Goal: Information Seeking & Learning: Learn about a topic

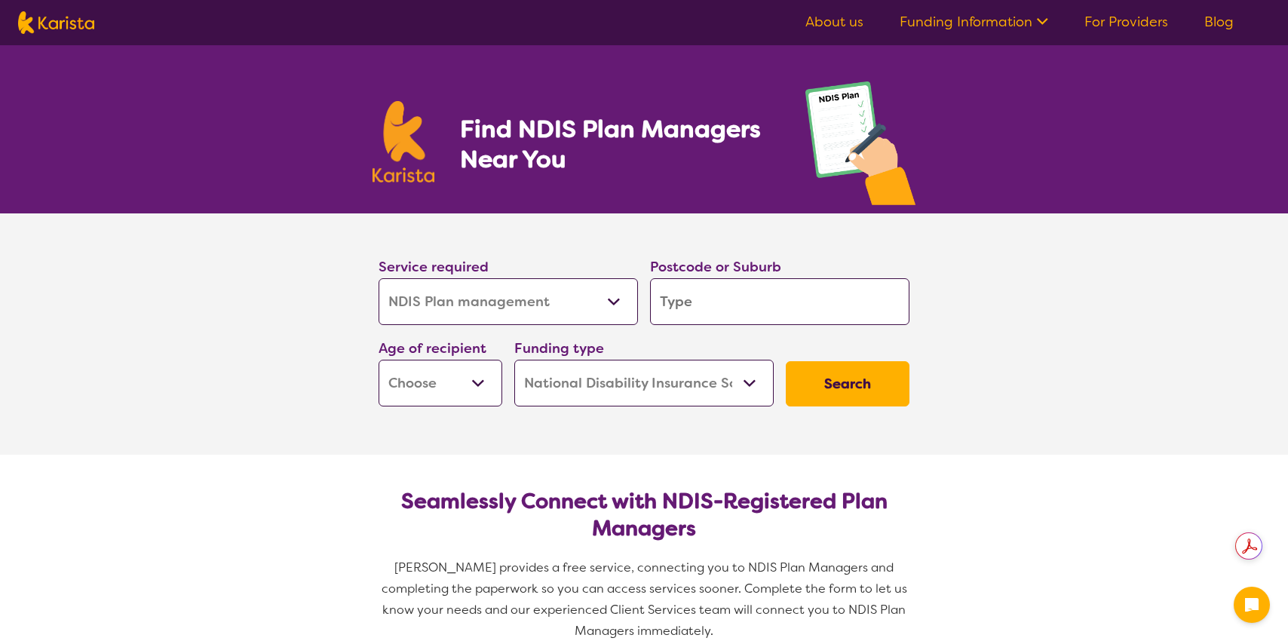
select select "NDIS Plan management"
select select "NDIS"
select select "NDIS Plan management"
select select "NDIS"
click at [680, 310] on input "search" at bounding box center [779, 301] width 259 height 47
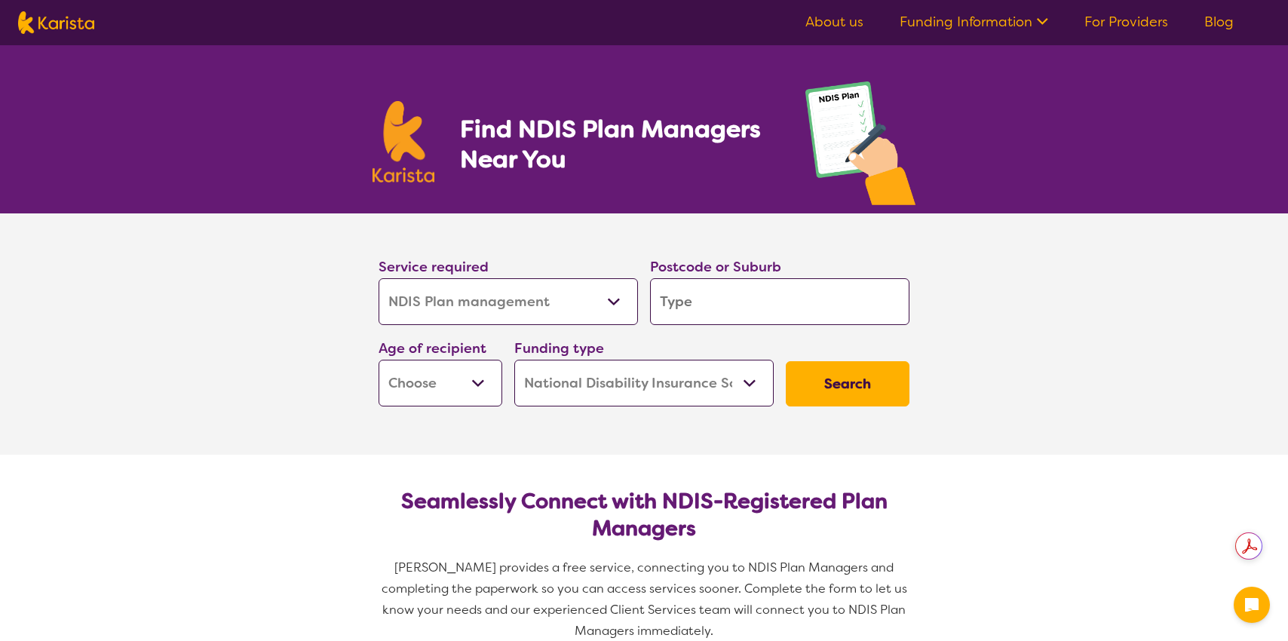
type input "4"
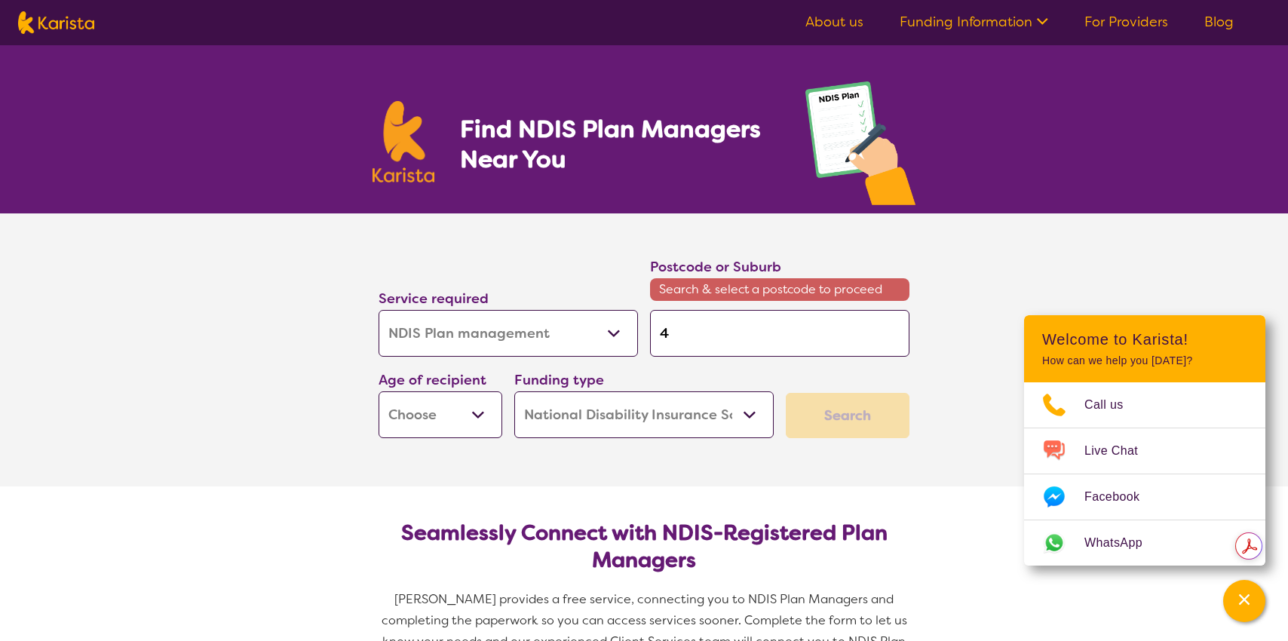
type input "42"
type input "421"
type input "4212"
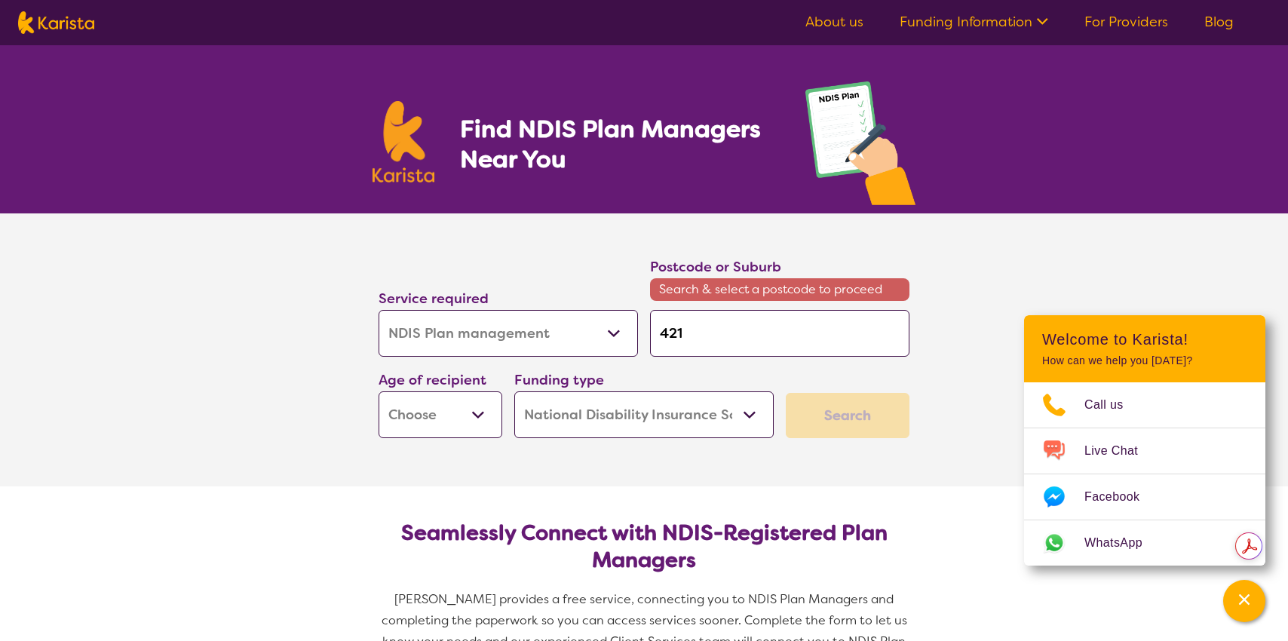
type input "4212"
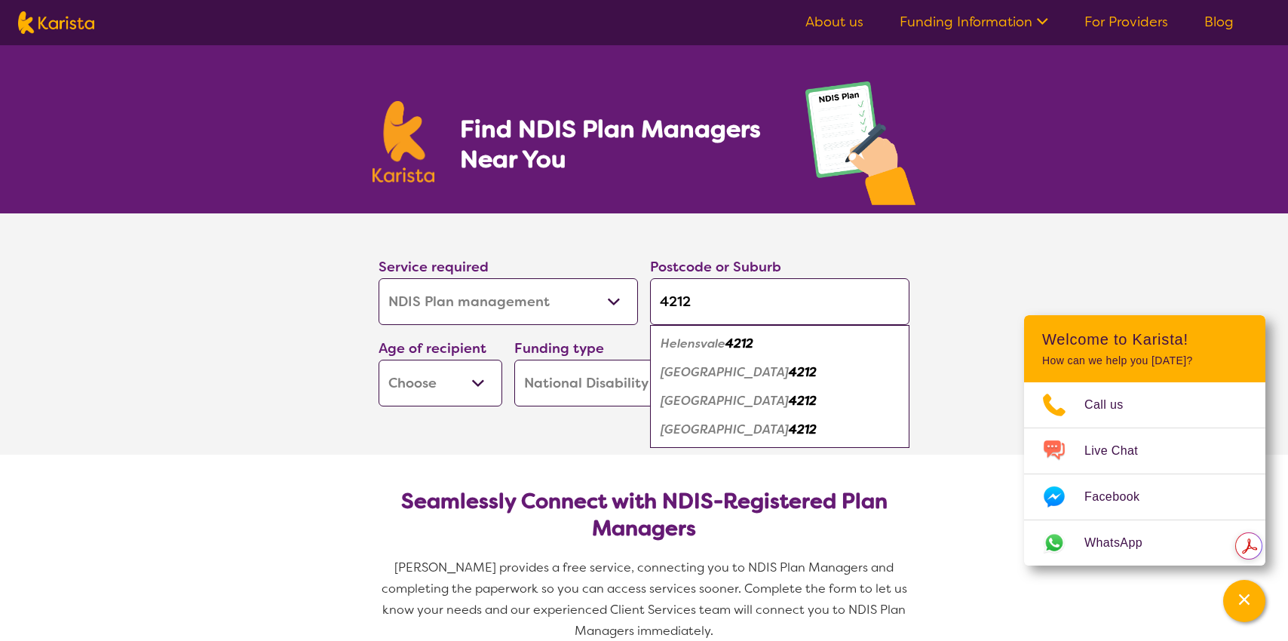
type input "4212"
click at [692, 397] on em "[GEOGRAPHIC_DATA]" at bounding box center [725, 401] width 128 height 16
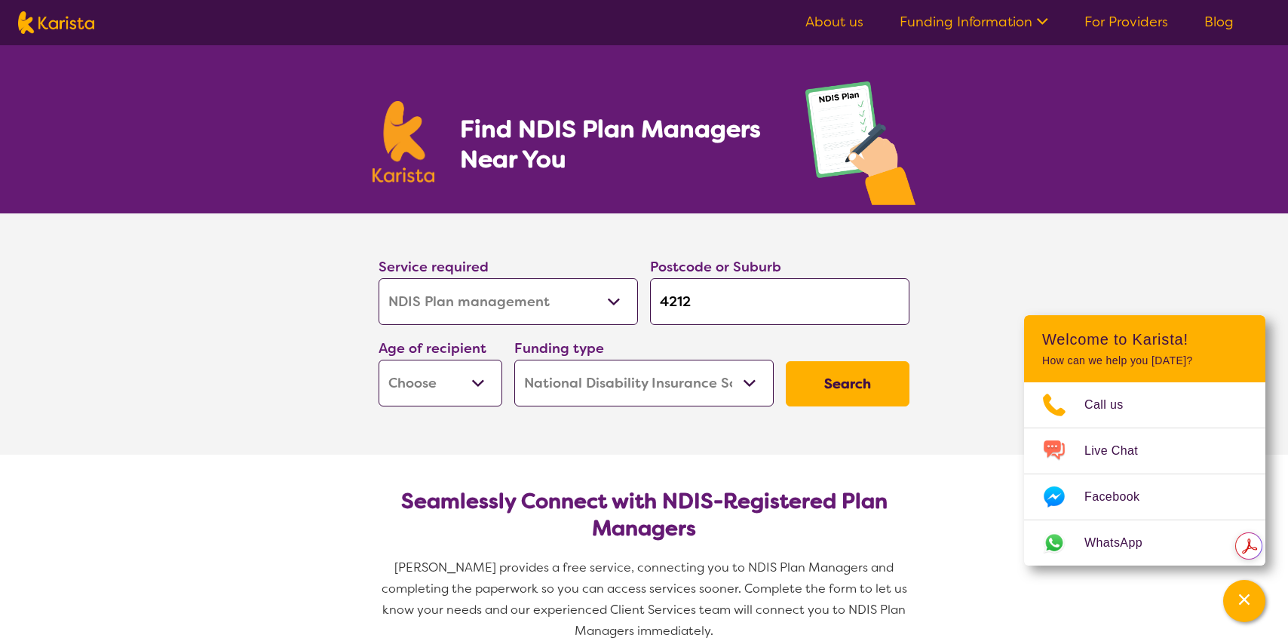
click at [483, 373] on select "Early Childhood - 0 to 9 Child - 10 to 11 Adolescent - 12 to 17 Adult - 18 to 6…" at bounding box center [441, 383] width 124 height 47
select select "AD"
click at [379, 360] on select "Early Childhood - 0 to 9 Child - 10 to 11 Adolescent - 12 to 17 Adult - 18 to 6…" at bounding box center [441, 383] width 124 height 47
select select "AD"
click at [808, 387] on button "Search" at bounding box center [848, 383] width 124 height 45
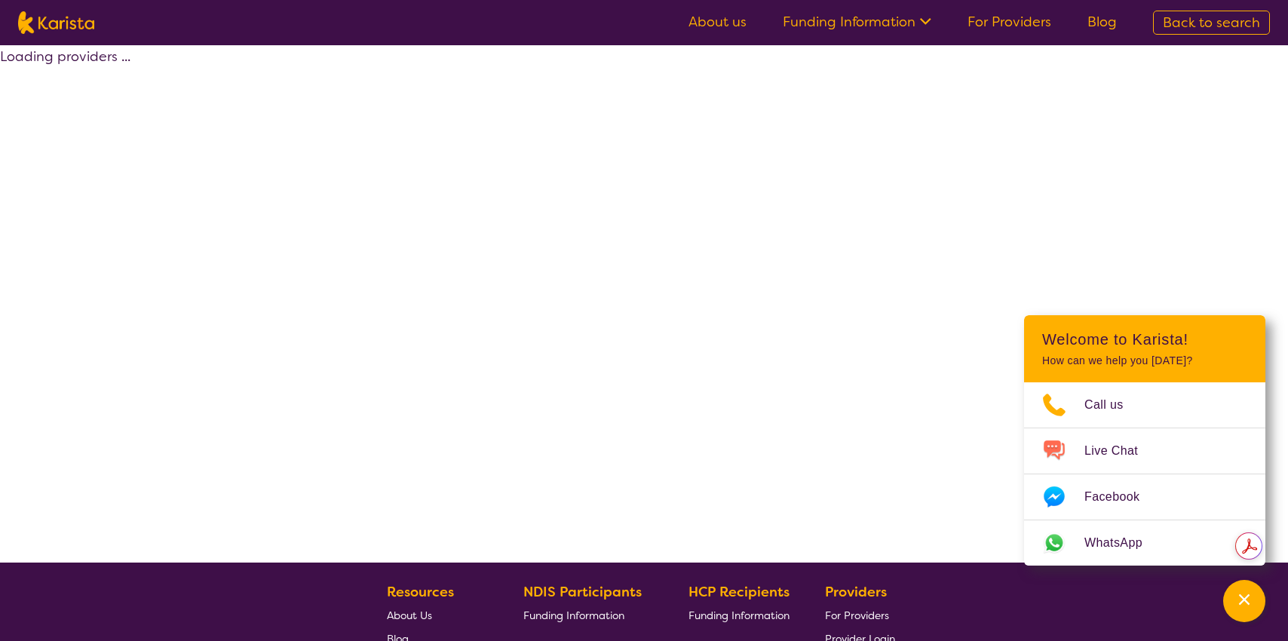
select select "by_score"
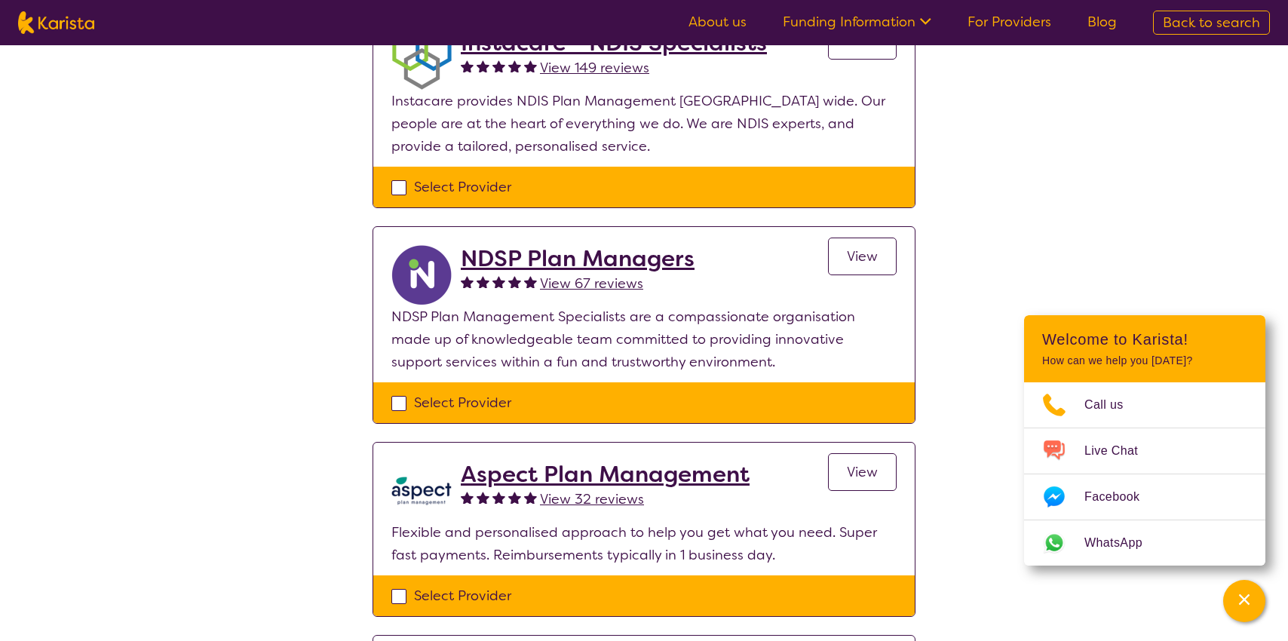
scroll to position [428, 0]
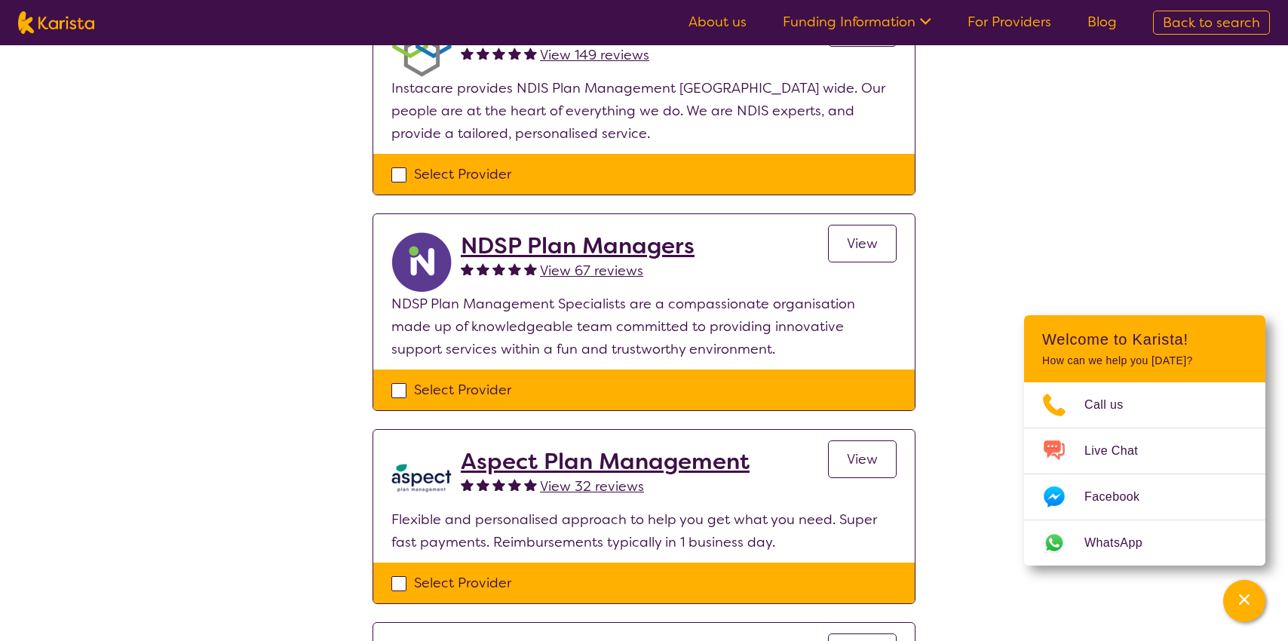
click at [687, 250] on h2 "NDSP Plan Managers" at bounding box center [578, 245] width 234 height 27
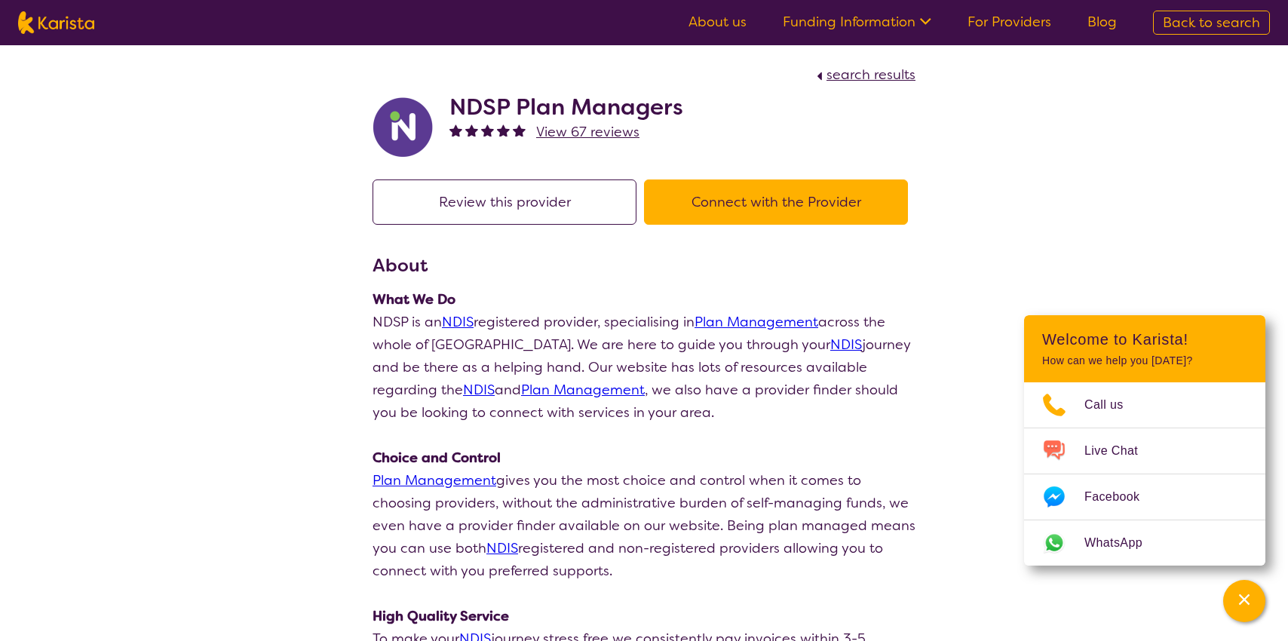
scroll to position [428, 0]
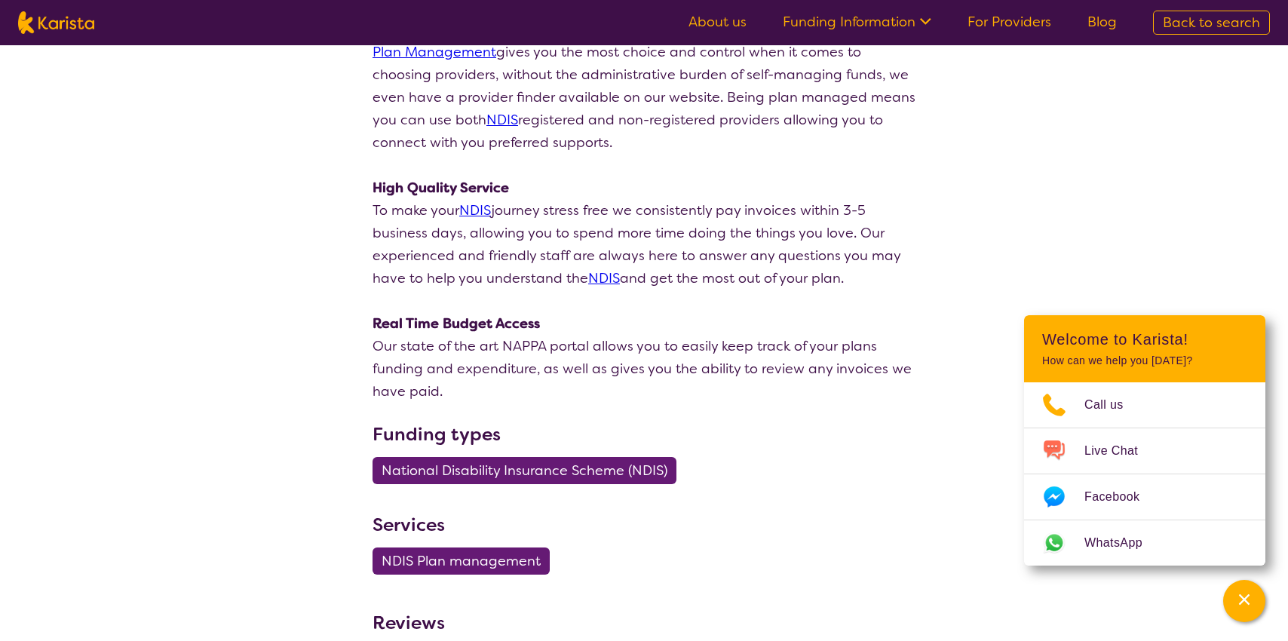
select select "by_score"
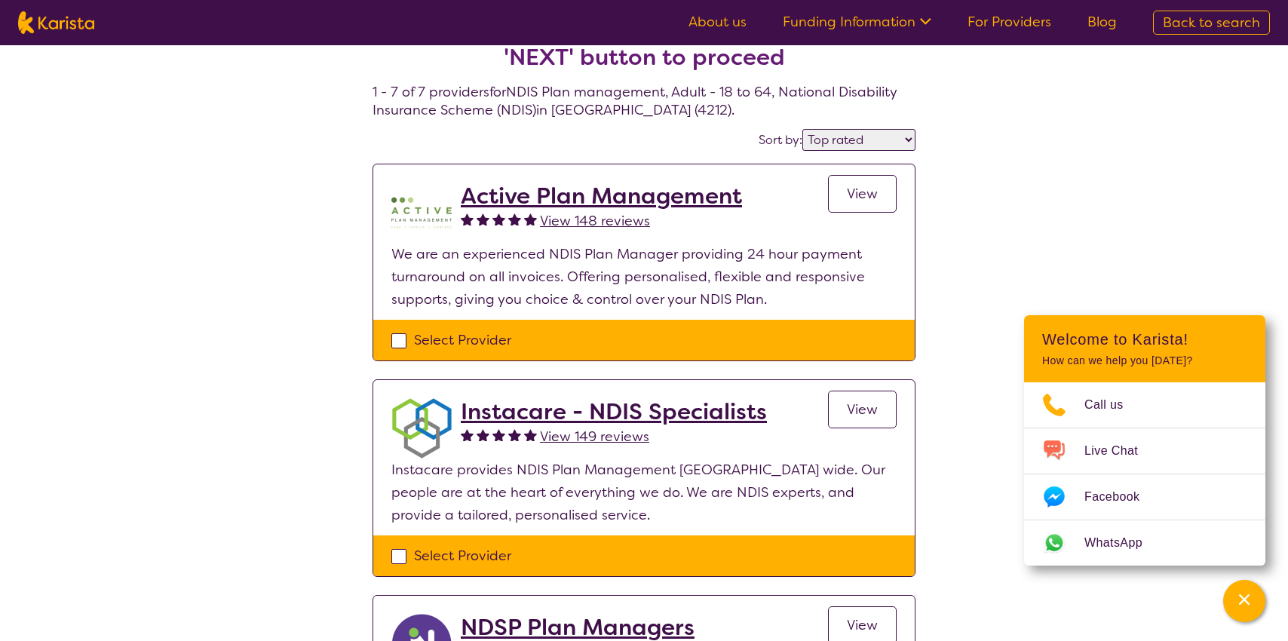
scroll to position [45, 0]
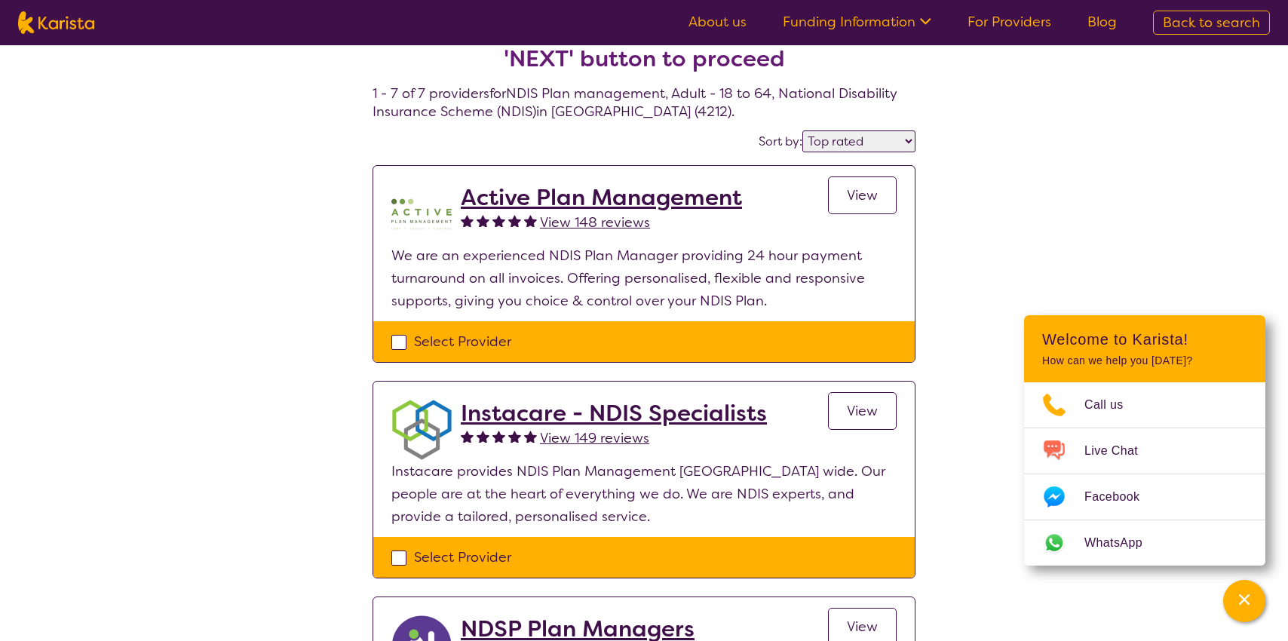
click at [526, 195] on h2 "Active Plan Management" at bounding box center [601, 197] width 281 height 27
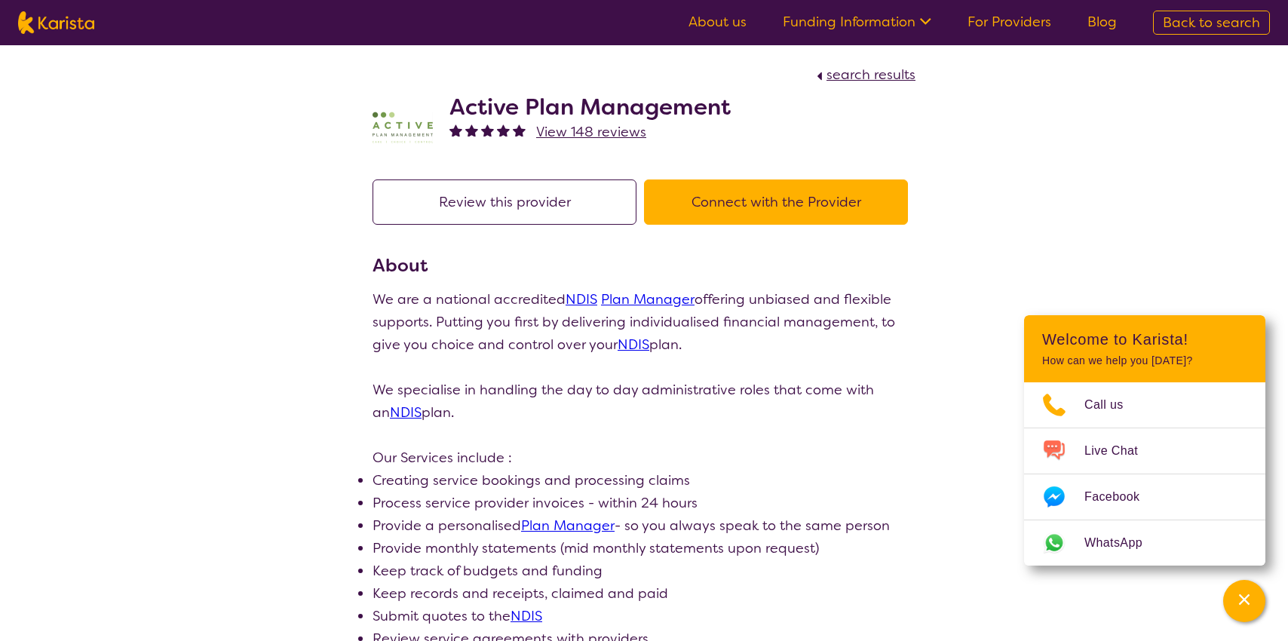
scroll to position [45, 0]
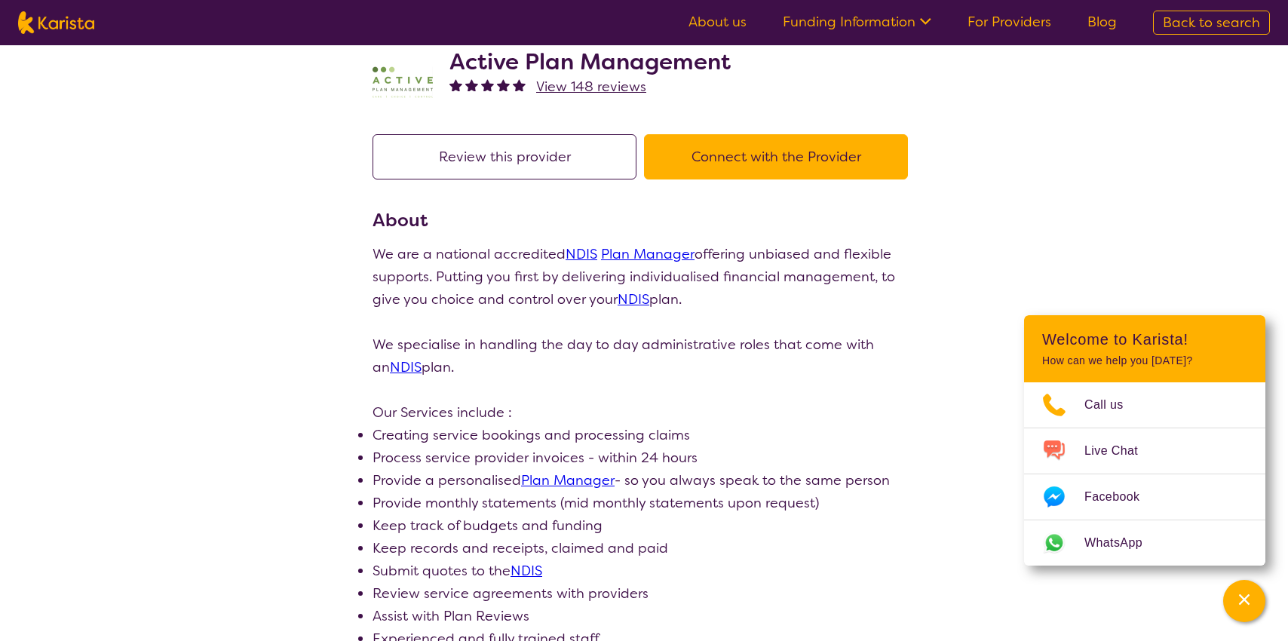
select select "by_score"
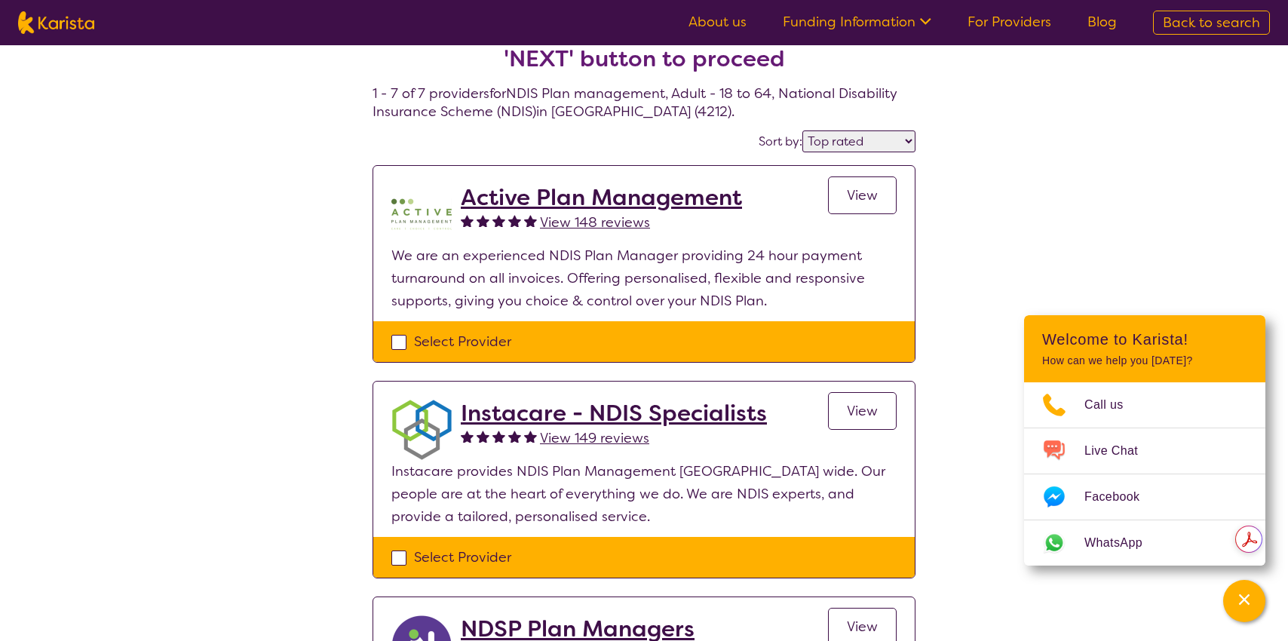
scroll to position [53, 0]
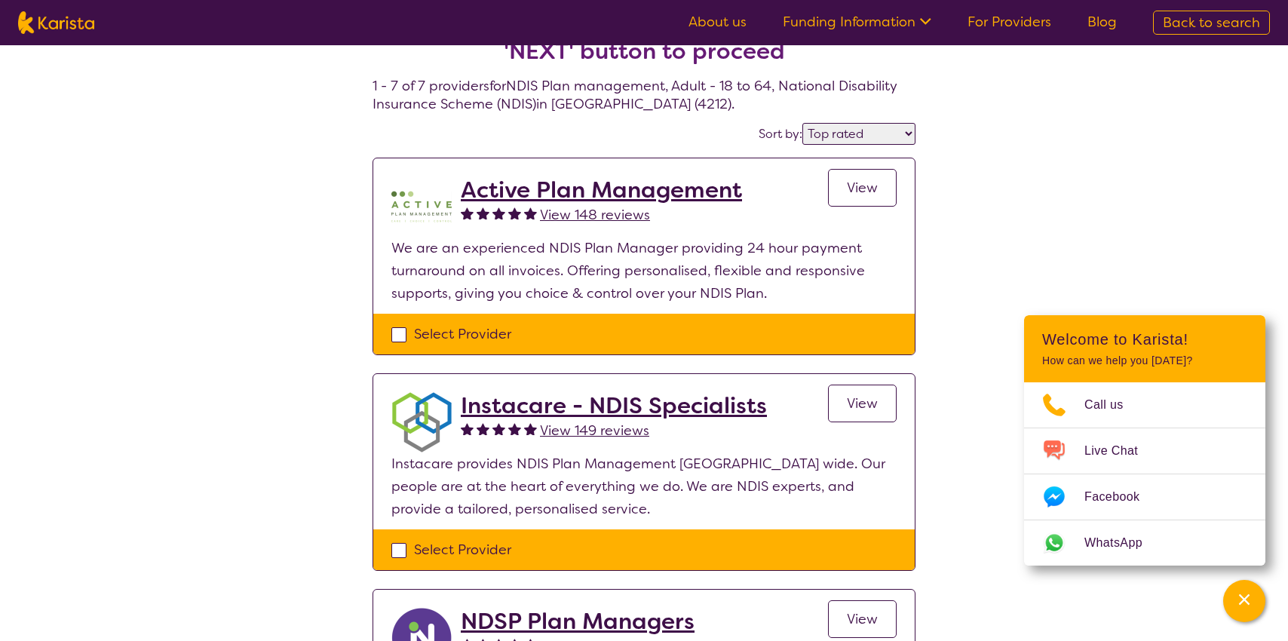
click at [858, 179] on span "View" at bounding box center [862, 188] width 31 height 18
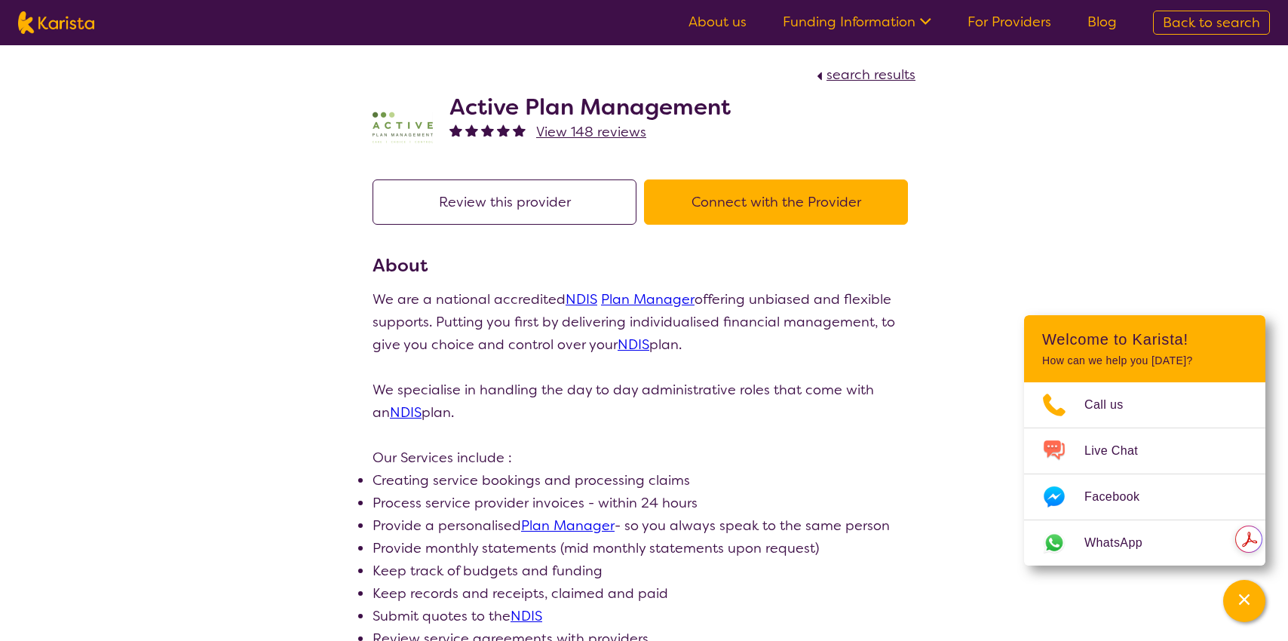
scroll to position [53, 0]
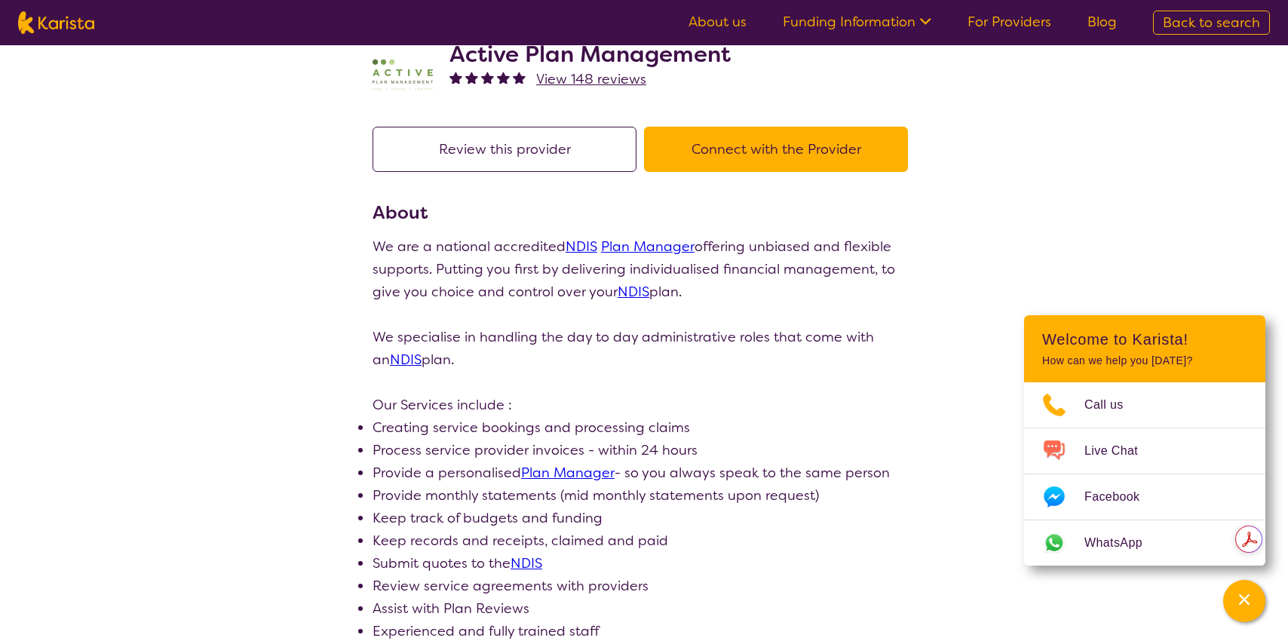
select select "by_score"
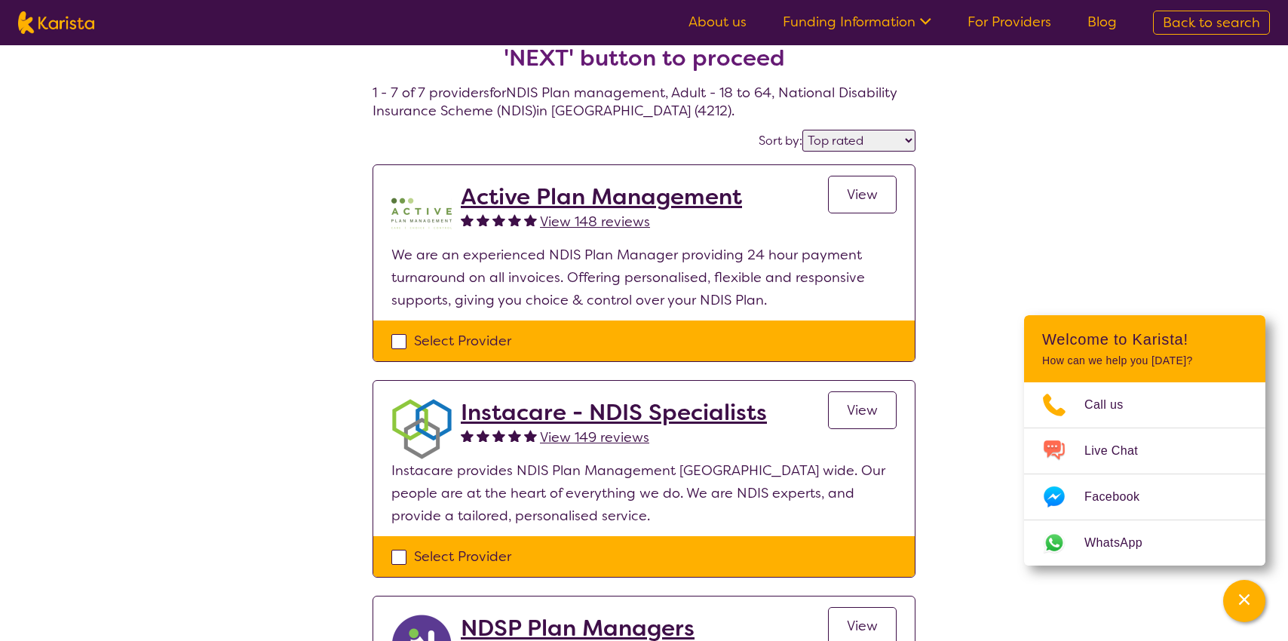
scroll to position [43, 0]
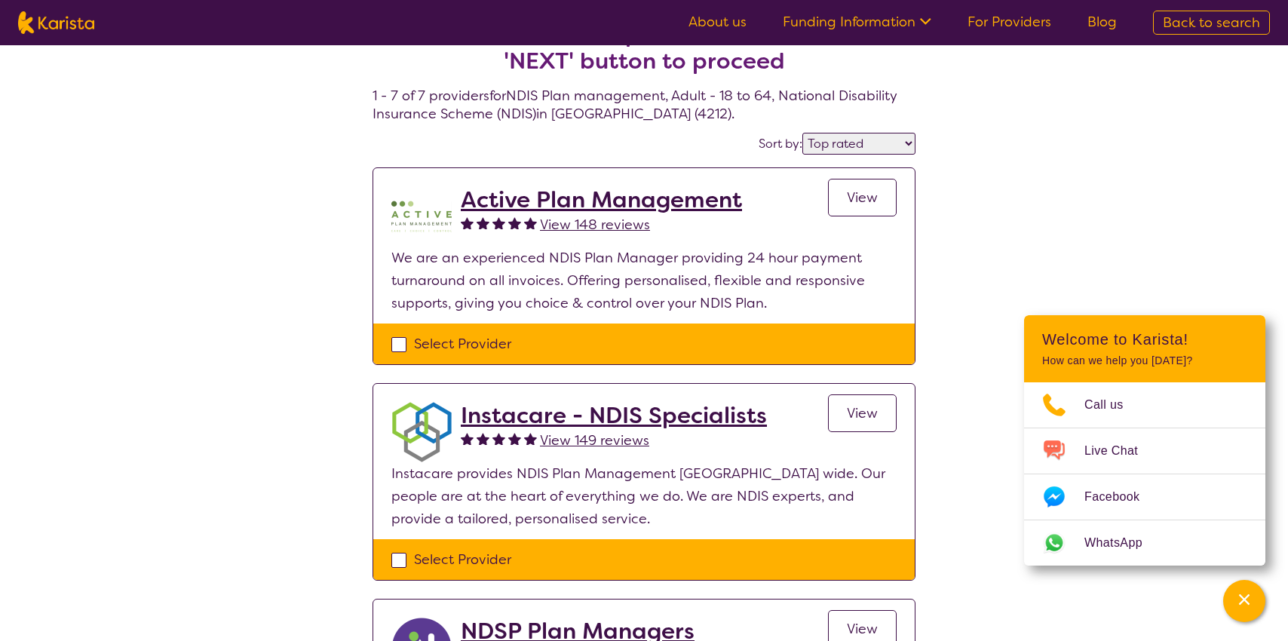
click at [569, 419] on h2 "Instacare - NDIS Specialists" at bounding box center [614, 415] width 306 height 27
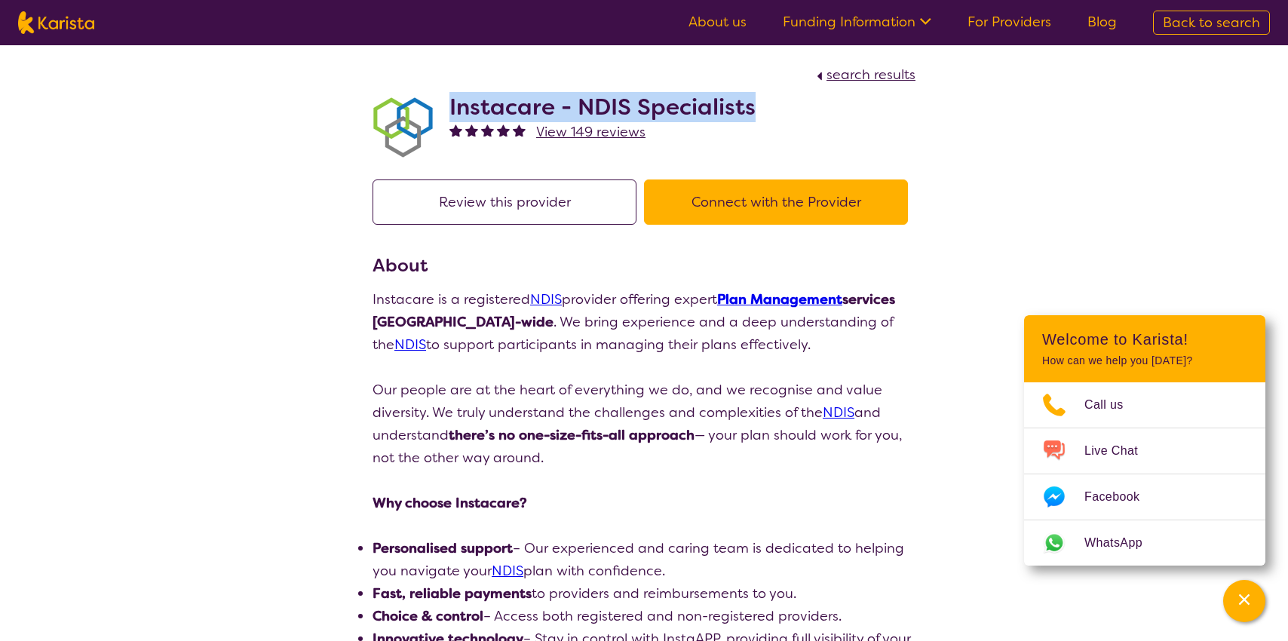
drag, startPoint x: 753, startPoint y: 106, endPoint x: 474, endPoint y: 90, distance: 279.5
click at [474, 90] on div "Instacare - NDIS Specialists View 149 reviews" at bounding box center [644, 123] width 543 height 75
copy h2 "Instacare - NDIS Specialists"
